Goal: Transaction & Acquisition: Purchase product/service

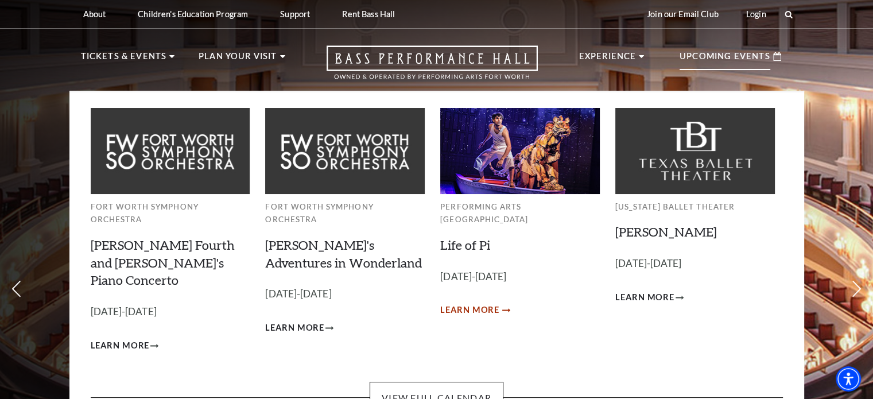
click at [471, 303] on span "Learn More" at bounding box center [469, 310] width 59 height 14
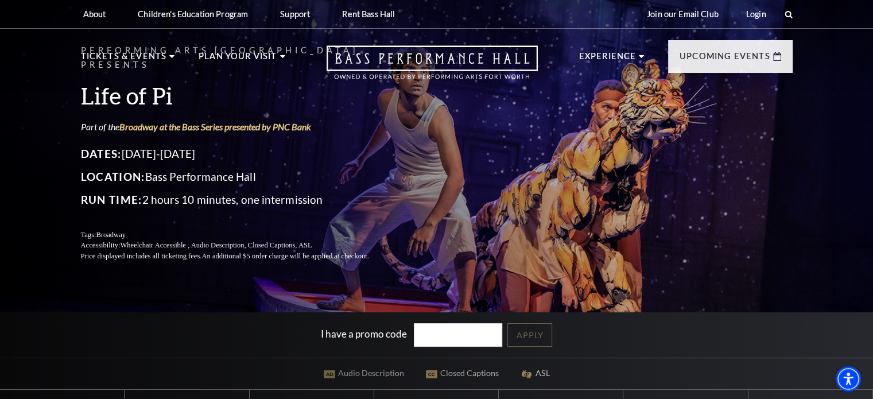
scroll to position [349, 0]
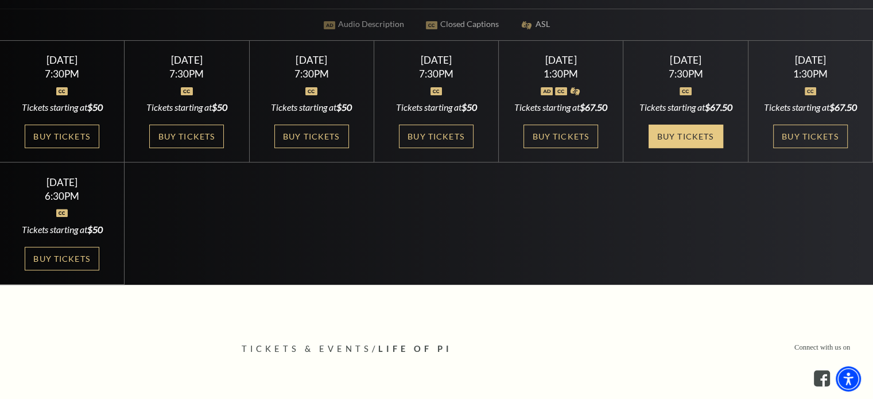
click at [698, 148] on link "Buy Tickets" at bounding box center [685, 137] width 75 height 24
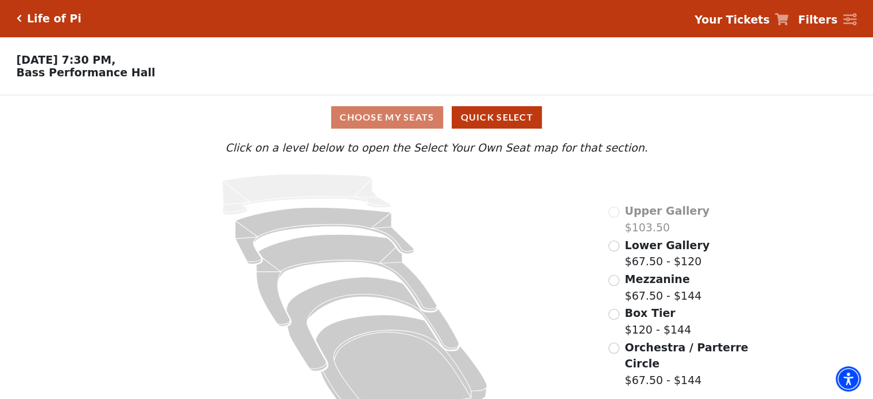
scroll to position [30, 0]
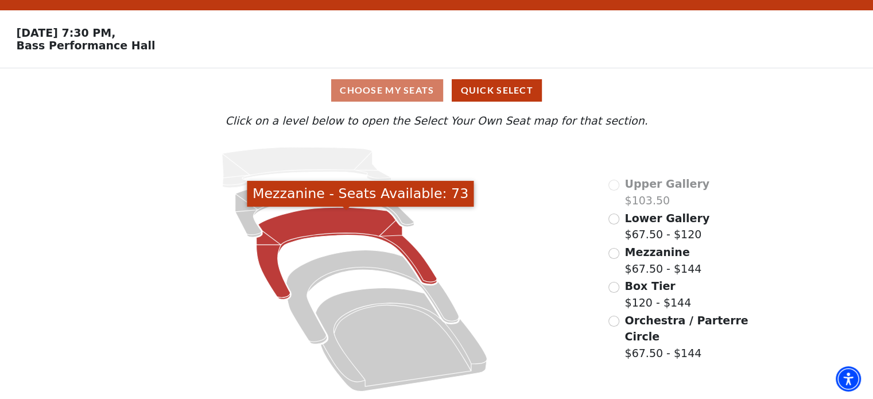
click at [365, 221] on icon "Mezzanine - Seats Available: 73" at bounding box center [346, 253] width 181 height 92
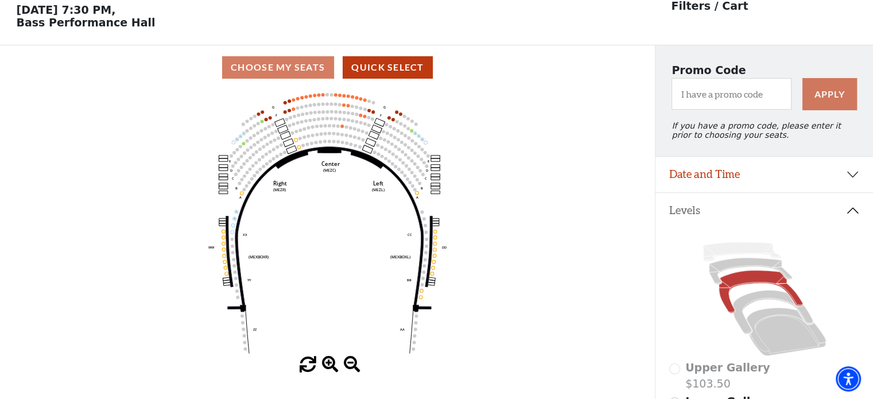
scroll to position [53, 0]
